Goal: Information Seeking & Learning: Understand process/instructions

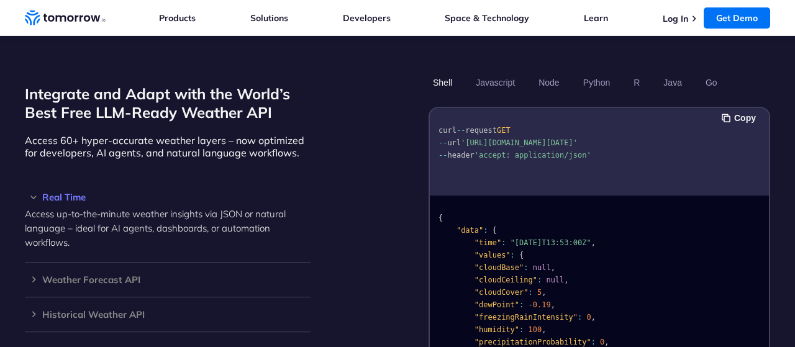
scroll to position [1049, 0]
click at [516, 73] on button "Javascript" at bounding box center [495, 83] width 48 height 21
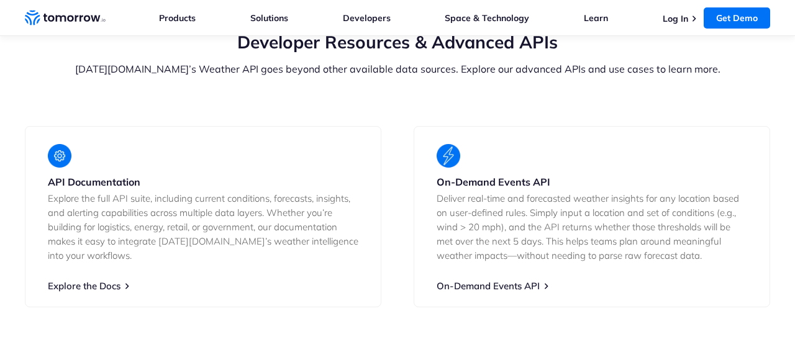
scroll to position [2264, 0]
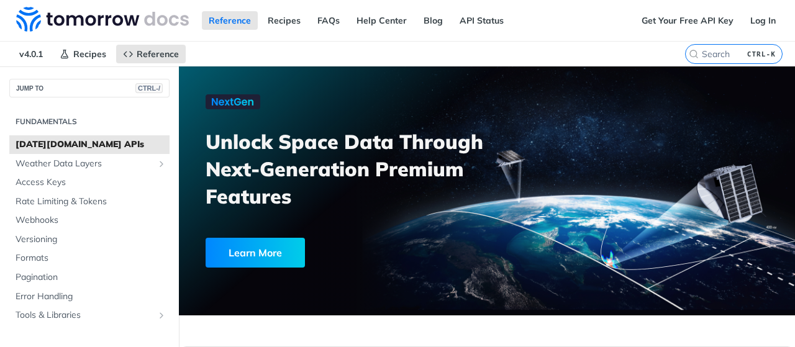
click at [284, 50] on nav "v4.0.1 Recipes Reference" at bounding box center [342, 54] width 685 height 25
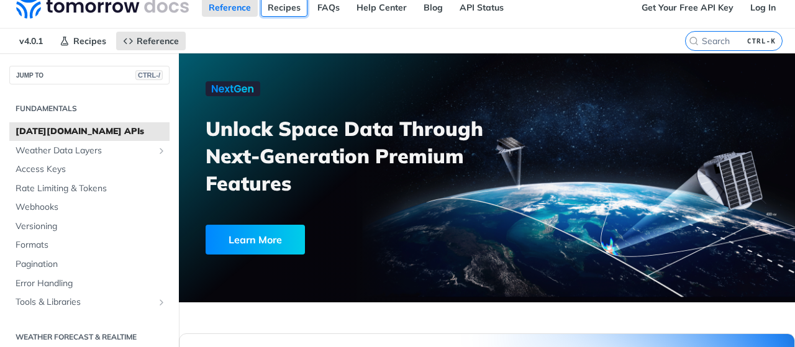
click at [291, 6] on link "Recipes" at bounding box center [284, 7] width 47 height 19
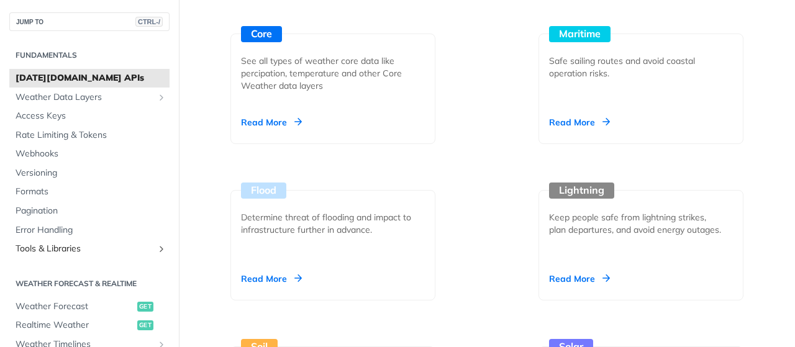
scroll to position [114, 0]
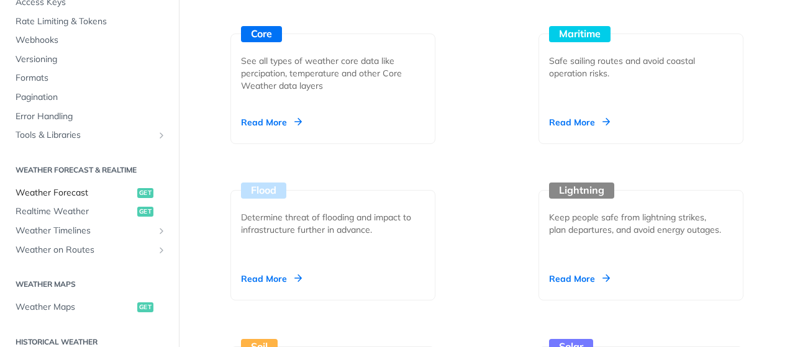
click at [106, 192] on span "Weather Forecast" at bounding box center [75, 193] width 119 height 12
